Goal: Use online tool/utility: Utilize a website feature to perform a specific function

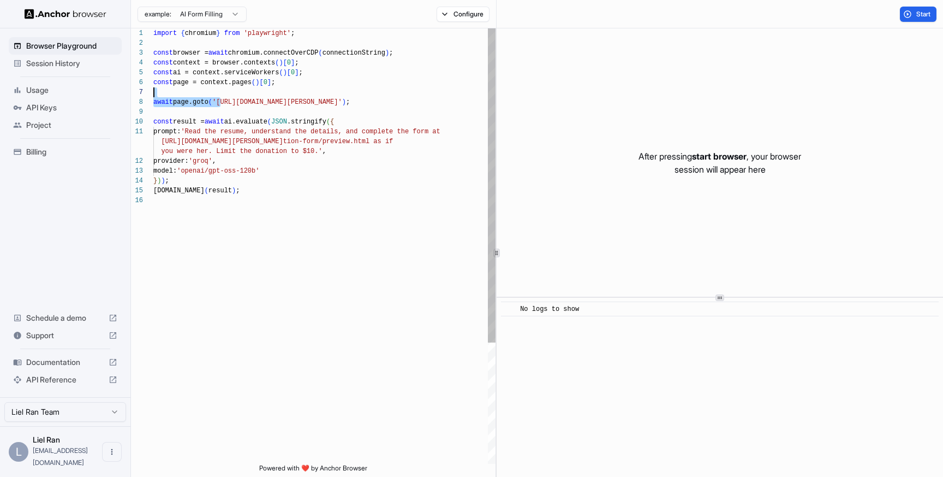
scroll to position [69, 0]
drag, startPoint x: 219, startPoint y: 102, endPoint x: 373, endPoint y: 98, distance: 154.5
click at [373, 98] on div "import { chromium } from 'playwright' ; const browser = await chromium.connectO…" at bounding box center [324, 329] width 342 height 602
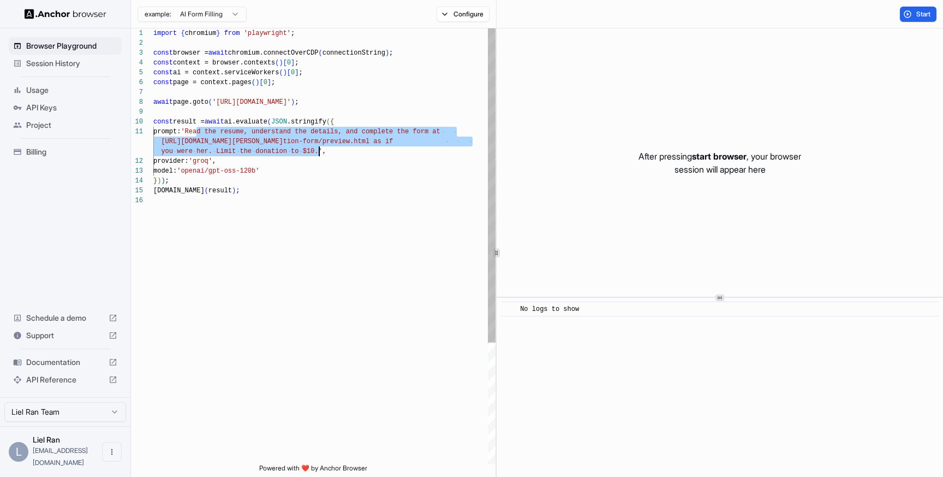
drag, startPoint x: 197, startPoint y: 132, endPoint x: 318, endPoint y: 148, distance: 121.7
click at [318, 148] on div "import { chromium } from 'playwright' ; const browser = await chromium.connectO…" at bounding box center [324, 329] width 342 height 602
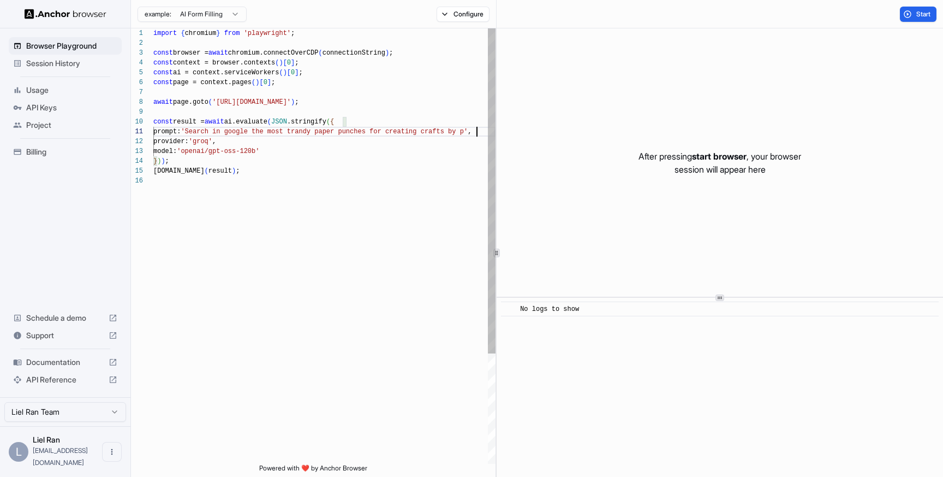
scroll to position [10, 0]
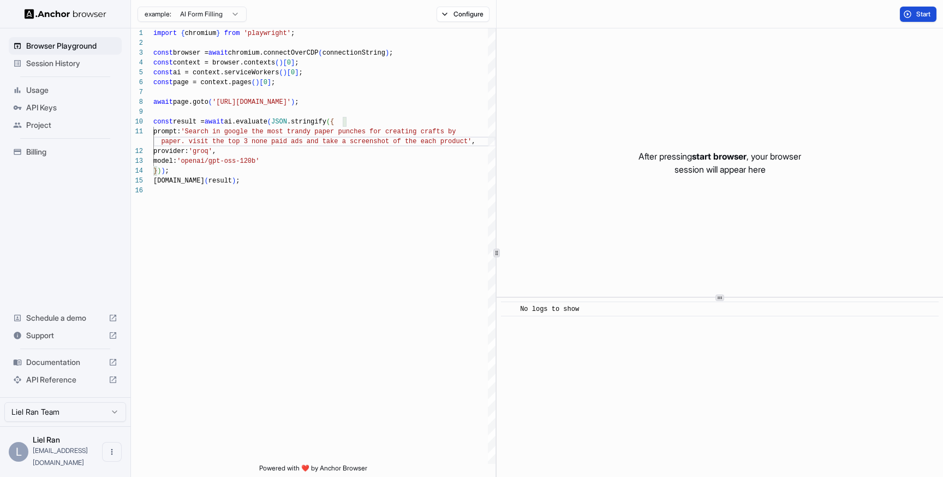
type textarea "**********"
click at [919, 12] on span "Start" at bounding box center [923, 14] width 15 height 9
click at [459, 8] on div "Configure" at bounding box center [463, 14] width 66 height 15
click at [459, 14] on div "Configure" at bounding box center [463, 14] width 66 height 15
click at [218, 11] on html "Browser Playground Session History Usage API Keys Project Billing Schedule a de…" at bounding box center [471, 238] width 943 height 477
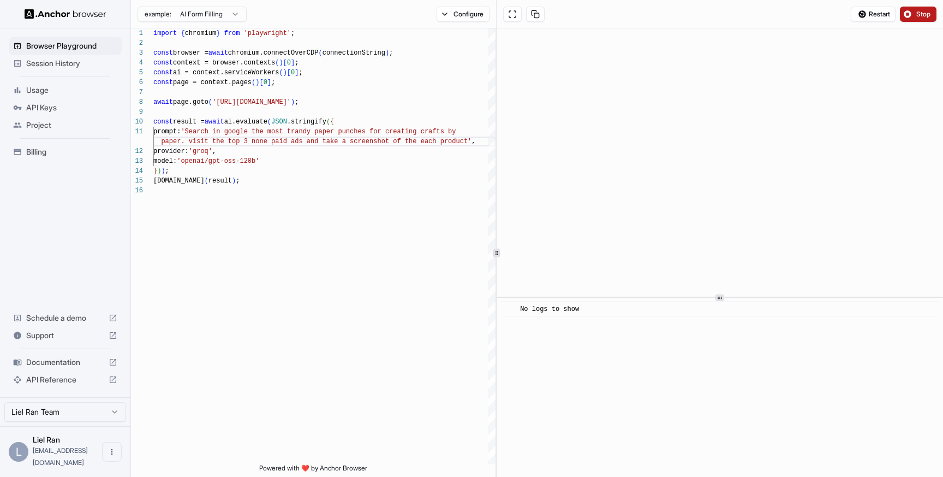
click at [448, 13] on html "Browser Playground Session History Usage API Keys Project Billing Schedule a de…" at bounding box center [471, 238] width 943 height 477
click at [453, 14] on button "Configure" at bounding box center [463, 14] width 53 height 15
click at [629, 62] on button "button" at bounding box center [626, 63] width 20 height 11
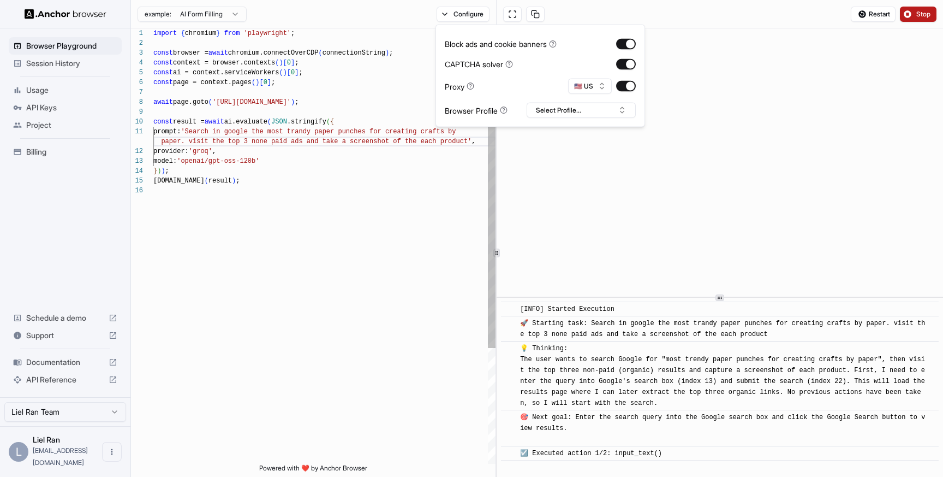
scroll to position [59, 0]
click at [404, 247] on div "import { chromium } from 'playwright' ; const browser = await chromium.connectO…" at bounding box center [324, 324] width 342 height 592
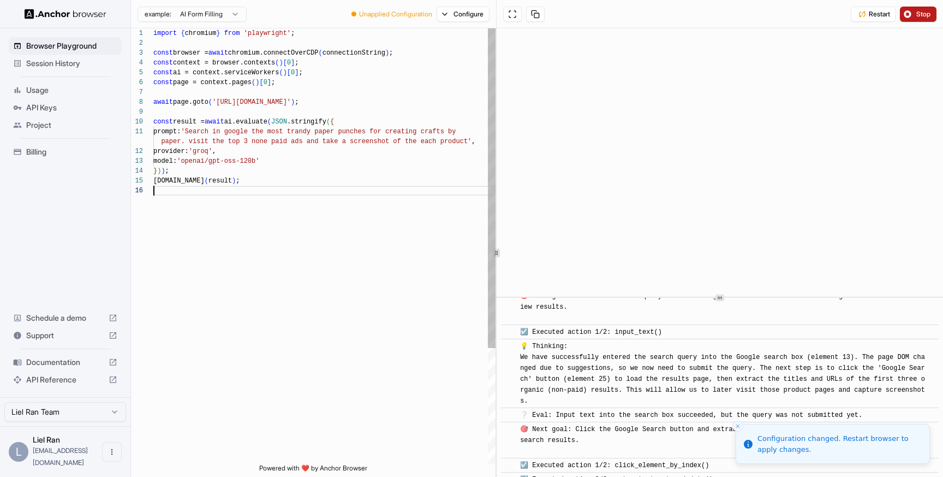
scroll to position [135, 0]
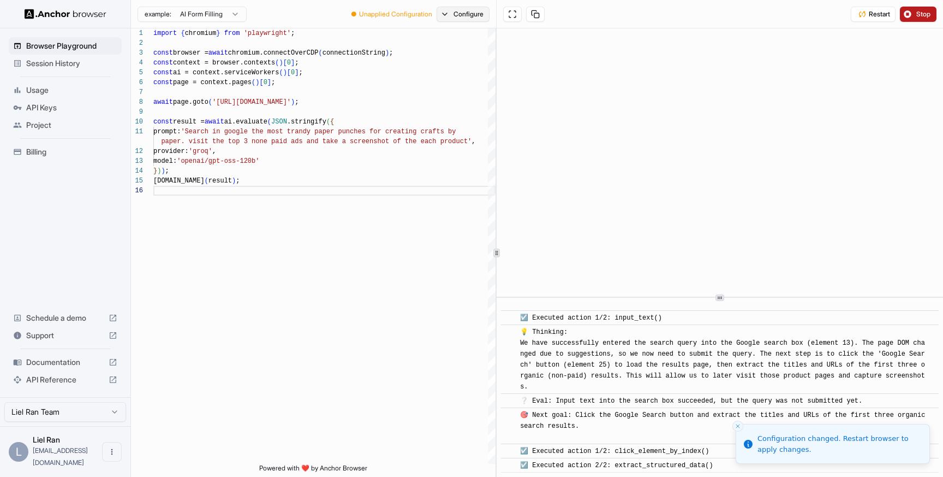
click at [467, 15] on button "Configure" at bounding box center [463, 14] width 53 height 15
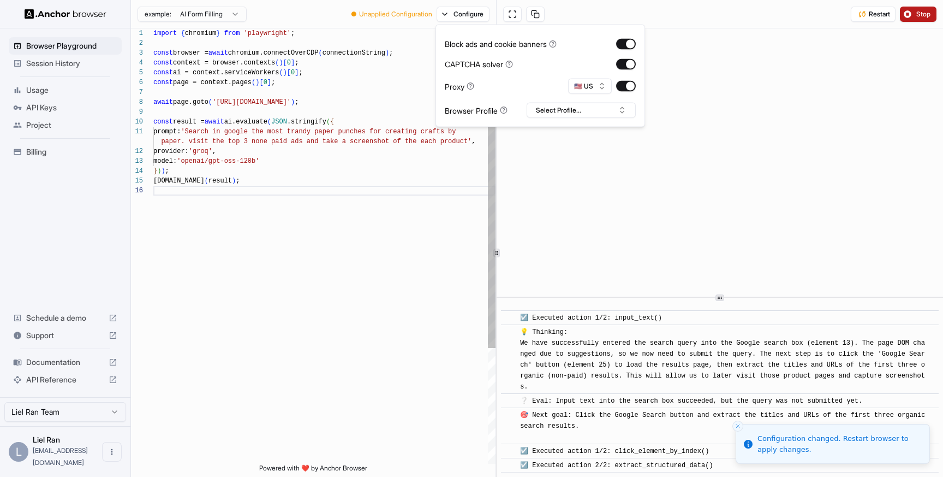
click at [417, 233] on div "import { chromium } from 'playwright' ; const browser = await chromium.connectO…" at bounding box center [324, 324] width 342 height 592
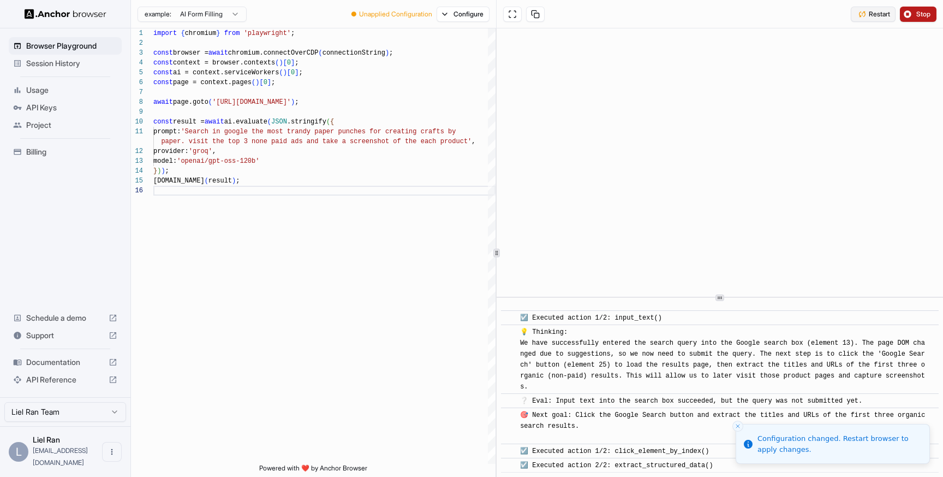
click at [858, 12] on button "Restart" at bounding box center [873, 14] width 45 height 15
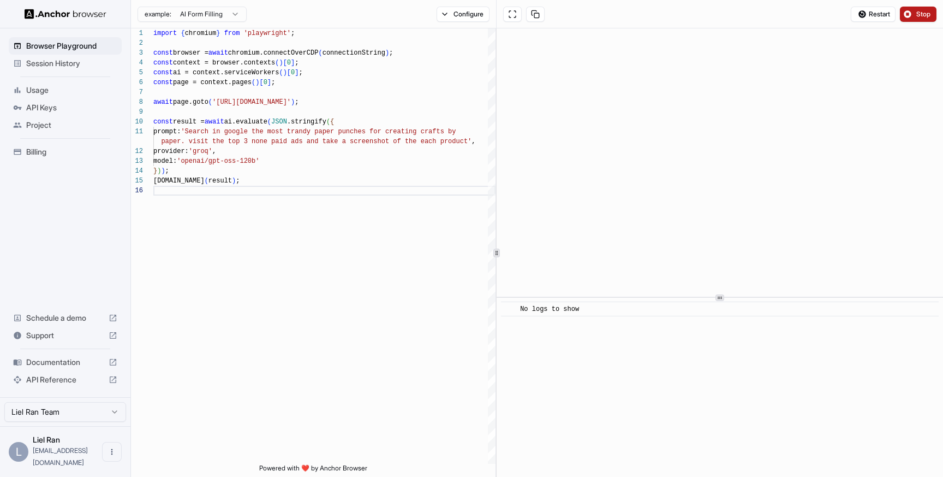
click at [217, 17] on html "Browser Playground Session History Usage API Keys Project Billing Schedule a de…" at bounding box center [471, 238] width 943 height 477
click at [318, 14] on html "Browser Playground Session History Usage API Keys Project Billing Schedule a de…" at bounding box center [471, 238] width 943 height 477
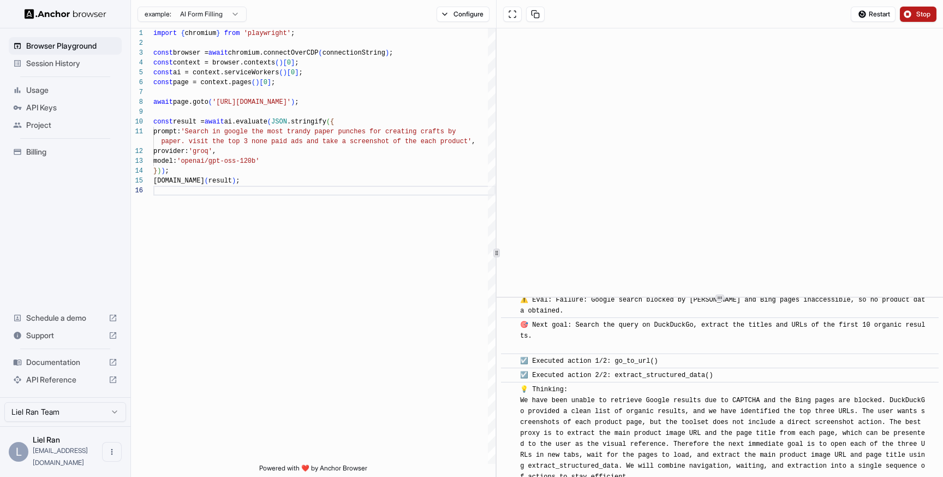
scroll to position [1209, 0]
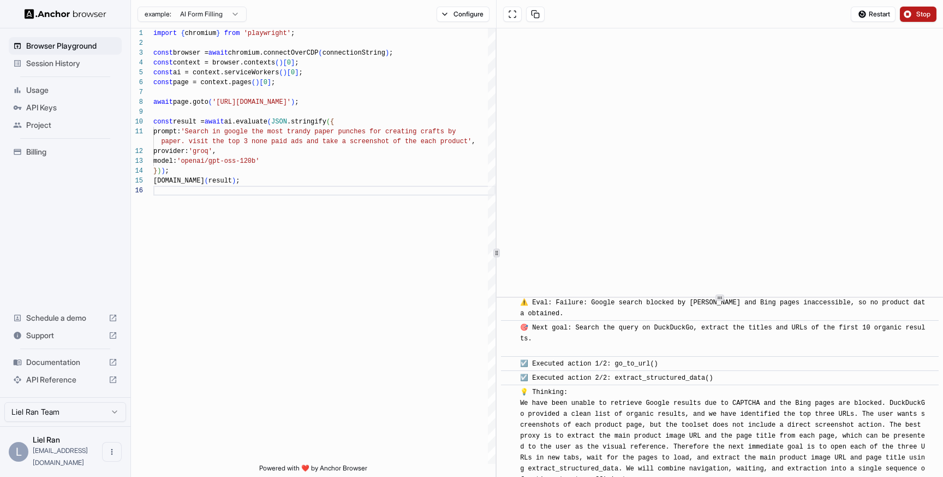
click at [86, 66] on span "Session History" at bounding box center [71, 63] width 91 height 11
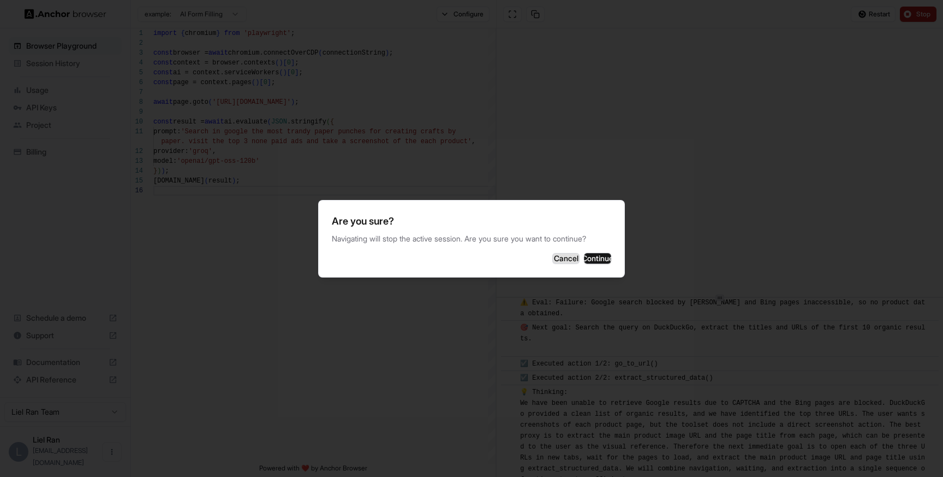
click at [555, 264] on button "Cancel" at bounding box center [565, 258] width 27 height 11
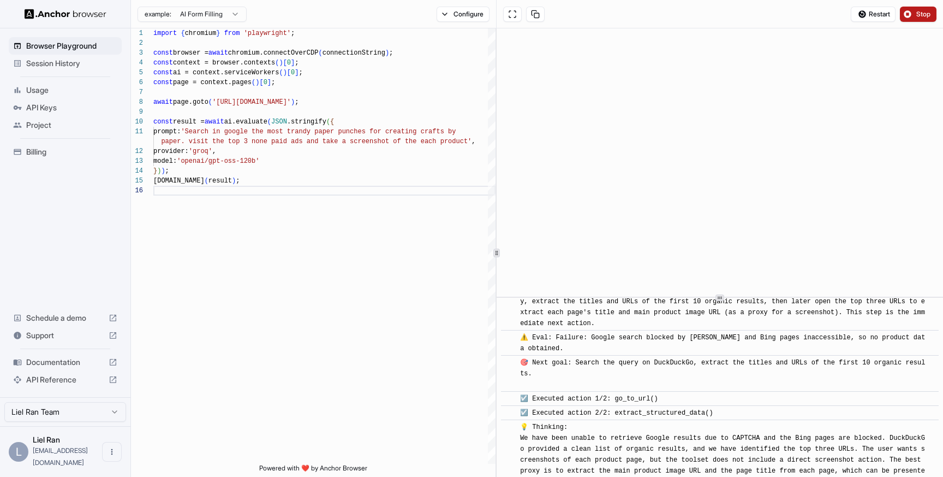
scroll to position [1150, 0]
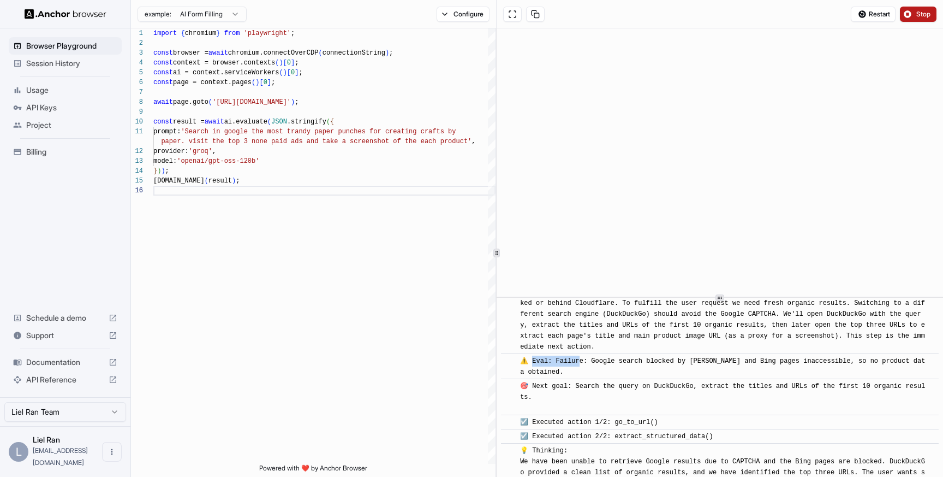
drag, startPoint x: 531, startPoint y: 371, endPoint x: 579, endPoint y: 373, distance: 48.1
click at [578, 373] on span "⚠️ Eval: Failure: Google search blocked by [PERSON_NAME] and Bing pages inacces…" at bounding box center [722, 366] width 405 height 19
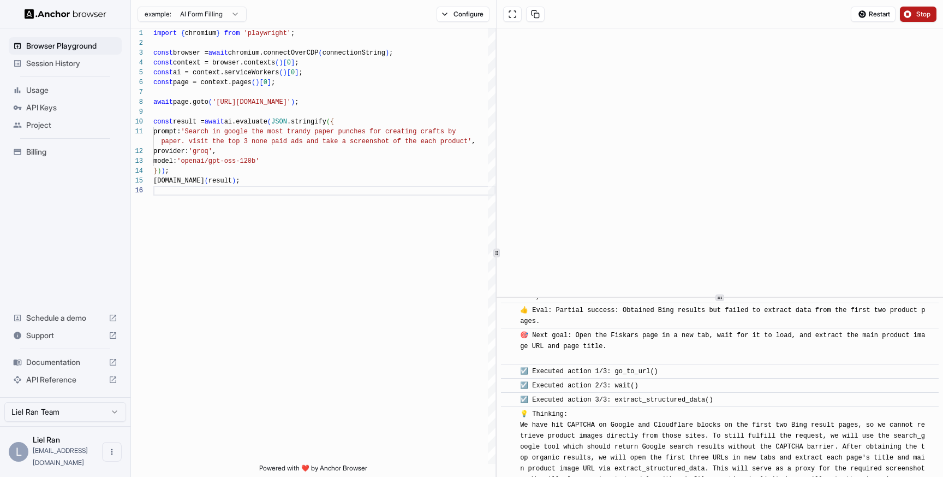
scroll to position [811, 0]
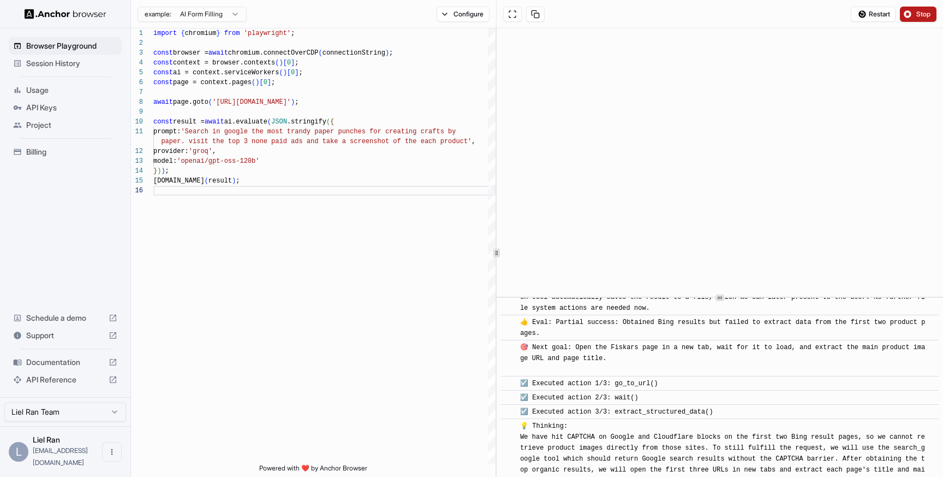
click at [68, 72] on div "Session History" at bounding box center [65, 63] width 113 height 17
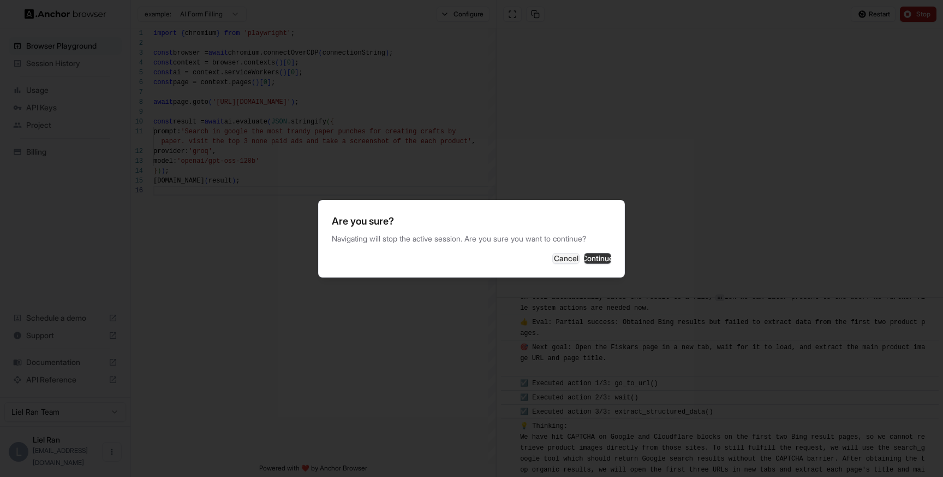
click at [595, 264] on button "Continue" at bounding box center [597, 258] width 27 height 11
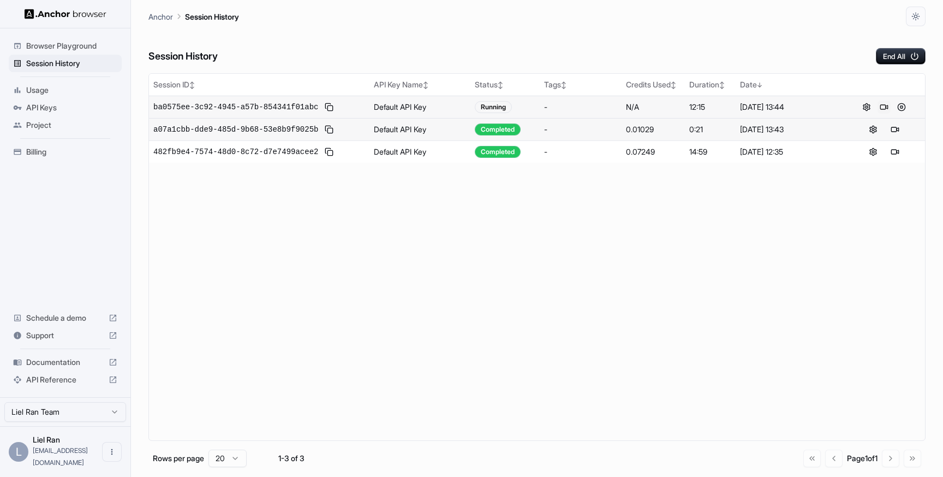
click at [884, 107] on button at bounding box center [884, 106] width 13 height 13
click at [903, 107] on button at bounding box center [901, 106] width 13 height 13
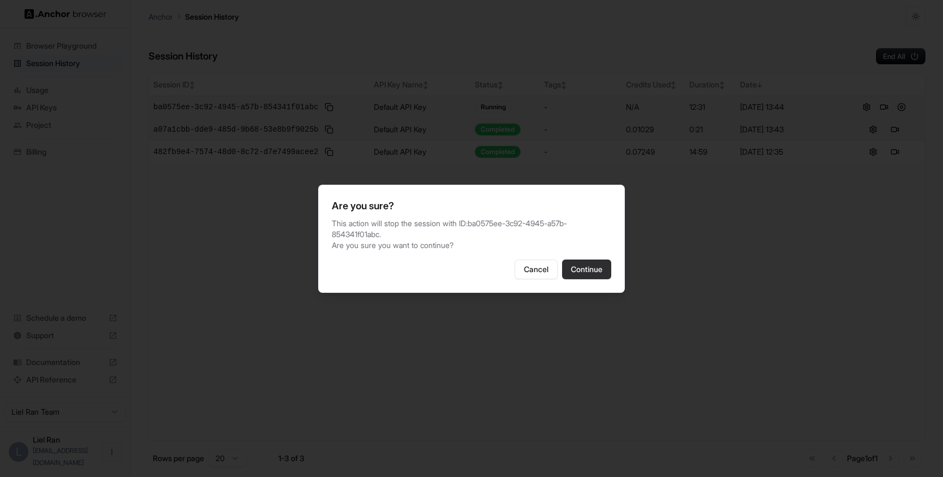
click at [595, 270] on button "Continue" at bounding box center [586, 269] width 49 height 20
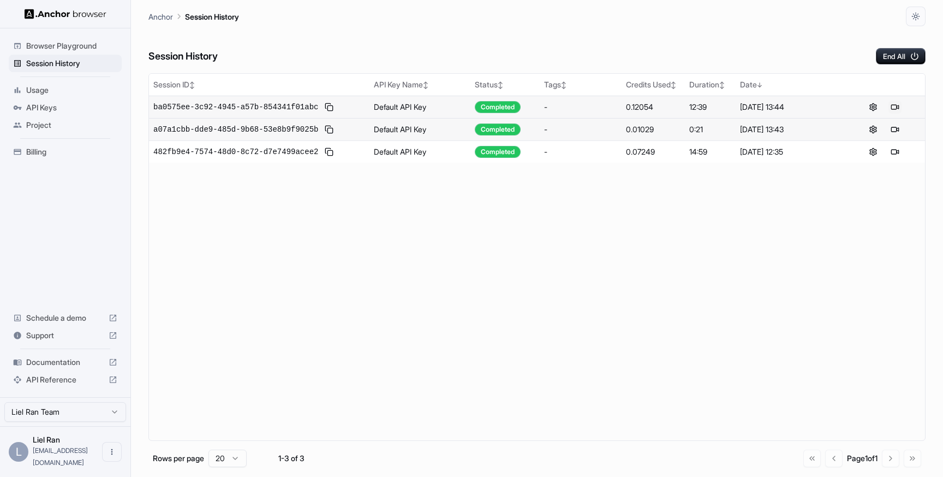
click at [894, 106] on button at bounding box center [895, 106] width 13 height 13
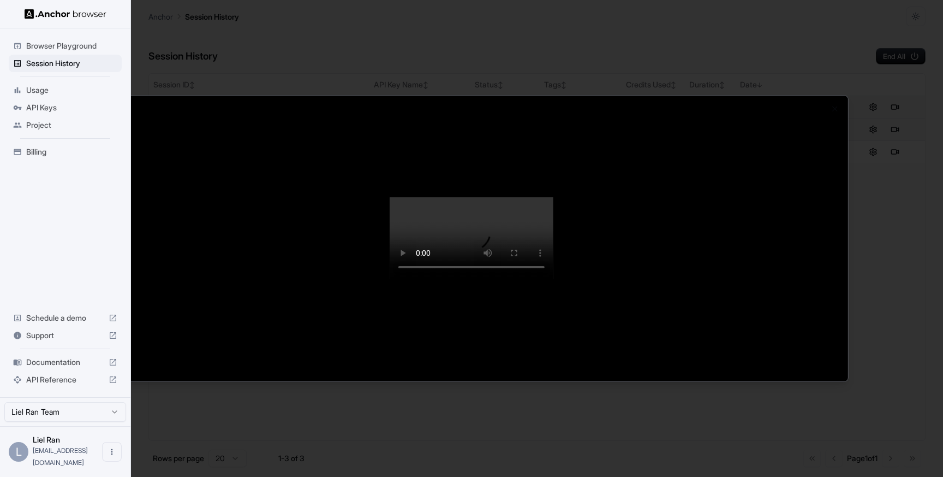
drag, startPoint x: 896, startPoint y: 218, endPoint x: 886, endPoint y: 221, distance: 9.5
click at [896, 218] on div at bounding box center [471, 238] width 943 height 477
